Goal: Transaction & Acquisition: Purchase product/service

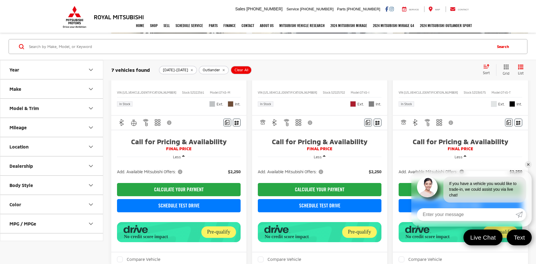
scroll to position [293, 0]
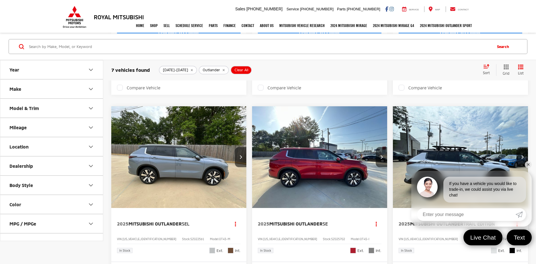
click at [193, 161] on img "2025 Mitsubishi Outlander SEL 0" at bounding box center [179, 157] width 136 height 102
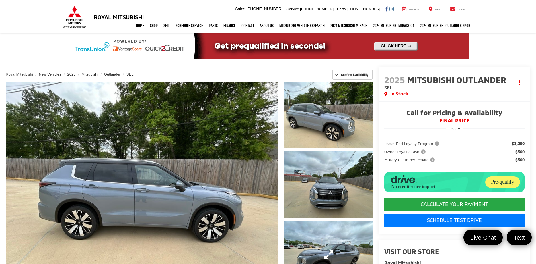
scroll to position [146, 0]
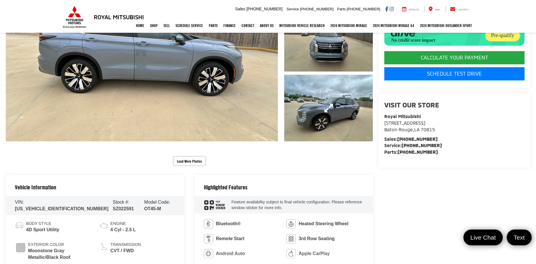
drag, startPoint x: 332, startPoint y: 123, endPoint x: 213, endPoint y: 166, distance: 126.4
click at [332, 124] on link "Expand Photo 3" at bounding box center [328, 108] width 89 height 67
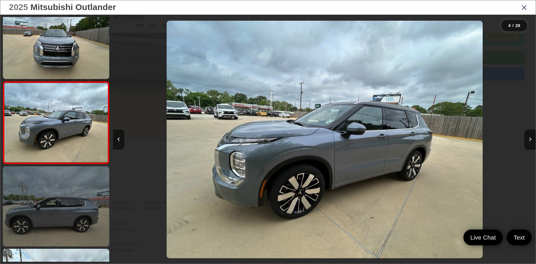
scroll to position [0, 1268]
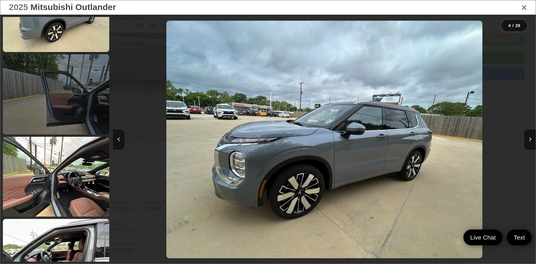
click at [61, 115] on link at bounding box center [56, 94] width 106 height 80
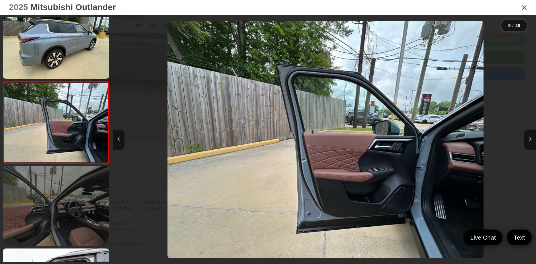
scroll to position [593, 0]
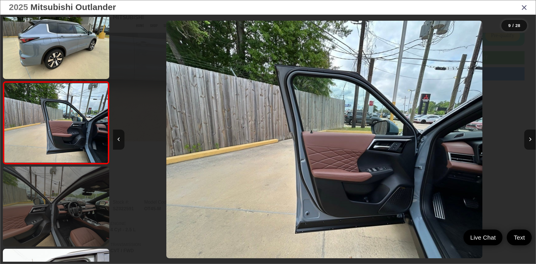
click at [67, 200] on link at bounding box center [56, 206] width 106 height 80
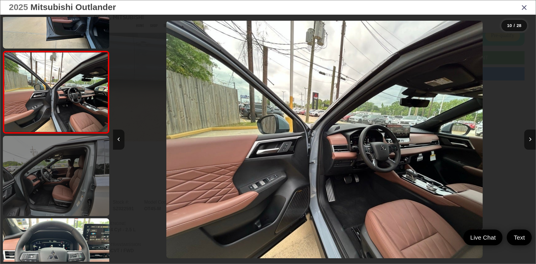
scroll to position [731, 0]
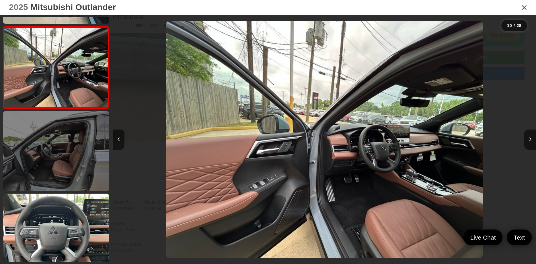
click at [65, 162] on link at bounding box center [56, 151] width 106 height 80
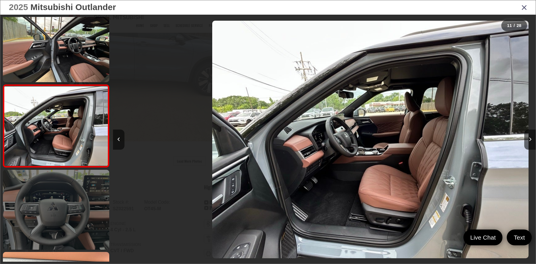
scroll to position [758, 0]
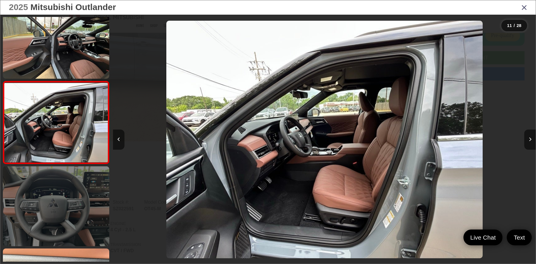
click at [72, 202] on link at bounding box center [56, 206] width 106 height 80
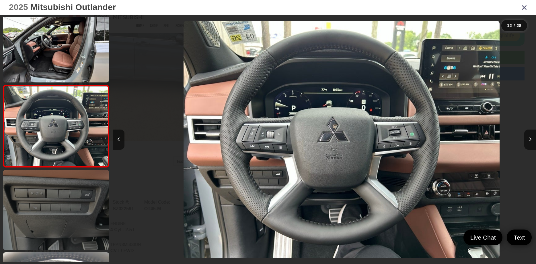
scroll to position [0, 0]
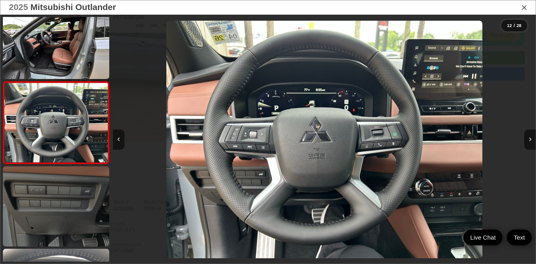
click at [72, 206] on link at bounding box center [56, 206] width 106 height 80
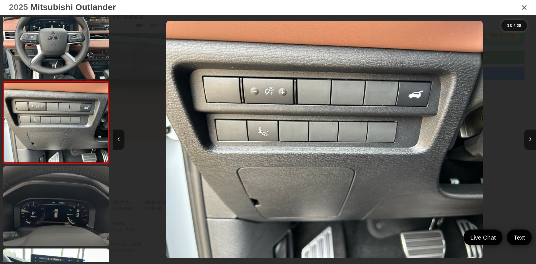
click at [77, 207] on link at bounding box center [56, 206] width 106 height 80
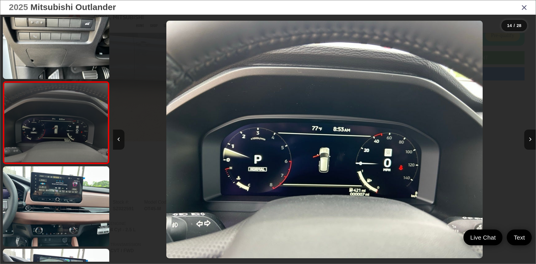
click at [77, 207] on link at bounding box center [56, 206] width 106 height 80
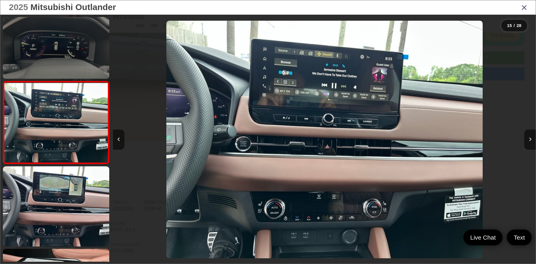
click at [77, 207] on link at bounding box center [56, 206] width 106 height 80
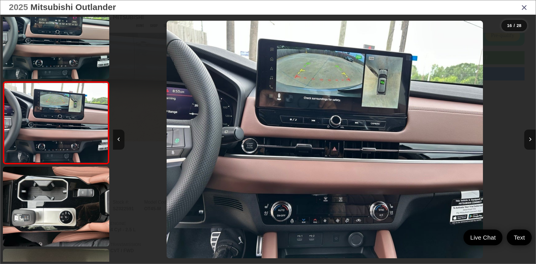
click at [77, 207] on link at bounding box center [56, 206] width 106 height 80
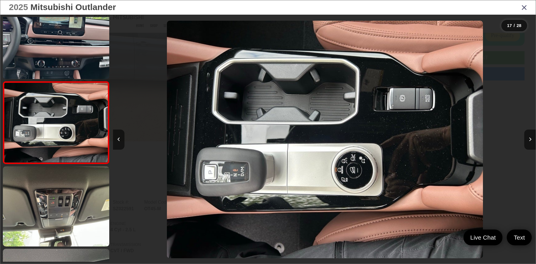
click at [77, 207] on link at bounding box center [56, 206] width 106 height 80
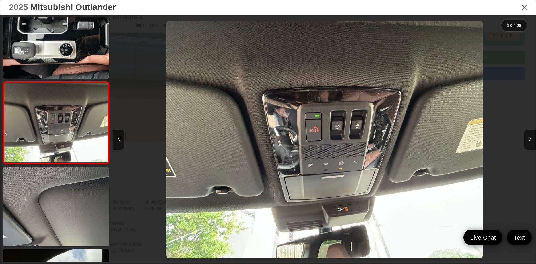
click at [77, 207] on link at bounding box center [56, 206] width 106 height 80
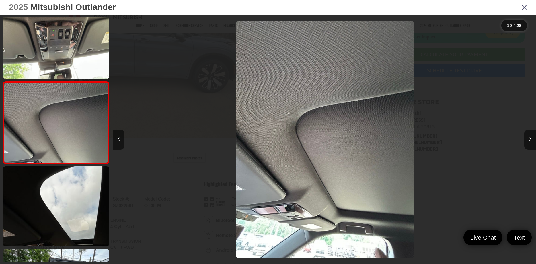
click at [77, 207] on link at bounding box center [56, 206] width 106 height 80
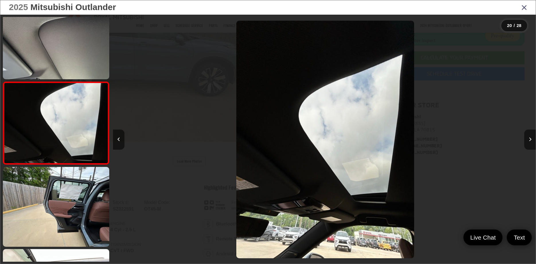
click at [77, 207] on link at bounding box center [56, 207] width 106 height 80
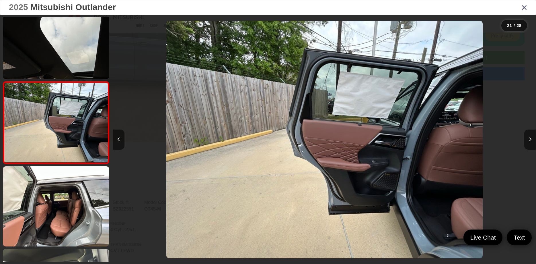
click at [77, 207] on link at bounding box center [56, 206] width 106 height 80
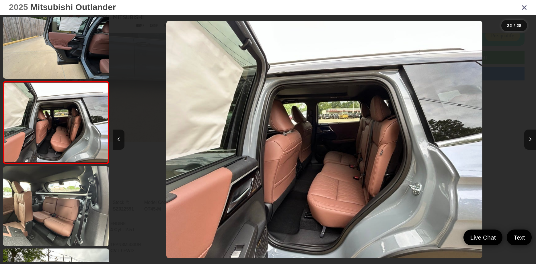
click at [77, 207] on link at bounding box center [56, 206] width 106 height 80
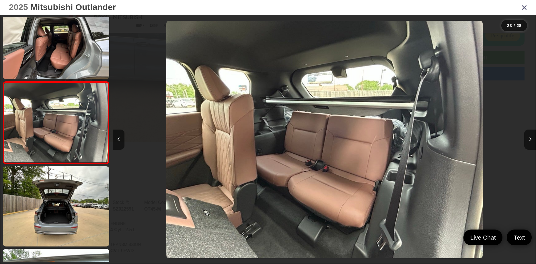
click at [77, 207] on link at bounding box center [56, 206] width 106 height 80
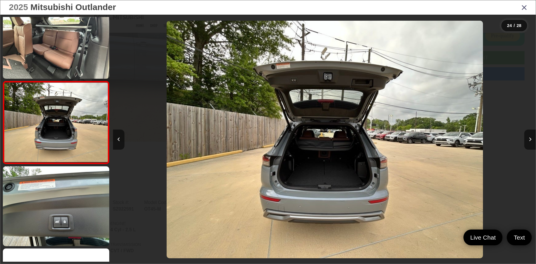
click at [77, 207] on link at bounding box center [56, 206] width 106 height 80
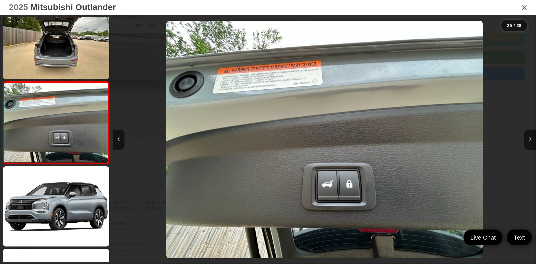
click at [77, 207] on link at bounding box center [56, 206] width 106 height 80
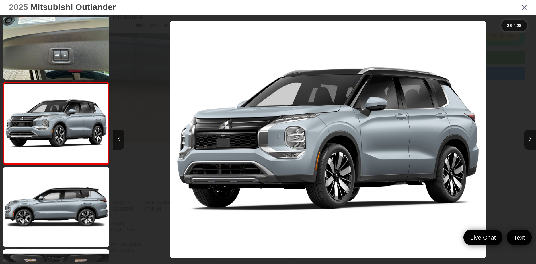
click at [77, 207] on link at bounding box center [56, 207] width 106 height 80
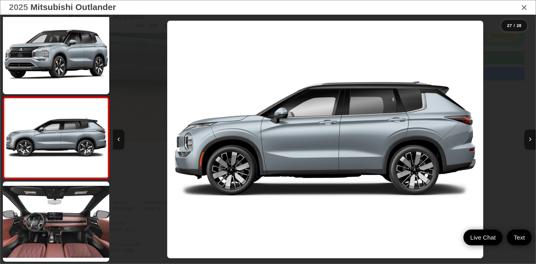
click at [77, 207] on link at bounding box center [56, 221] width 106 height 80
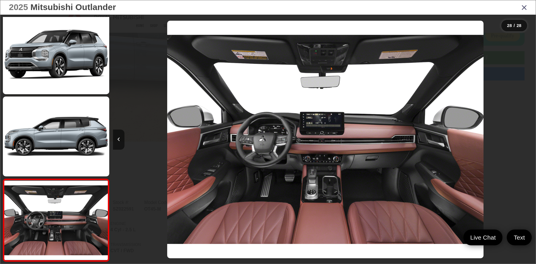
click at [77, 207] on link at bounding box center [56, 219] width 106 height 83
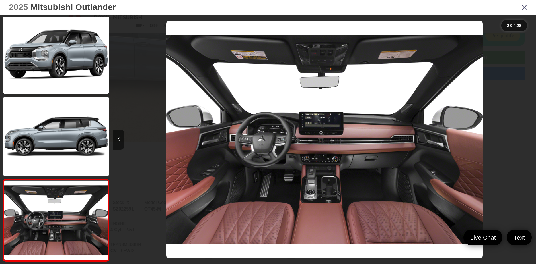
click at [77, 207] on link at bounding box center [56, 219] width 106 height 83
click at [528, 7] on div "2025 Mitsubishi Outlander" at bounding box center [268, 7] width 536 height 14
click at [519, 7] on div "2025 Mitsubishi Outlander" at bounding box center [268, 7] width 536 height 14
click at [525, 7] on icon "Close gallery" at bounding box center [524, 6] width 6 height 7
